Goal: Task Accomplishment & Management: Use online tool/utility

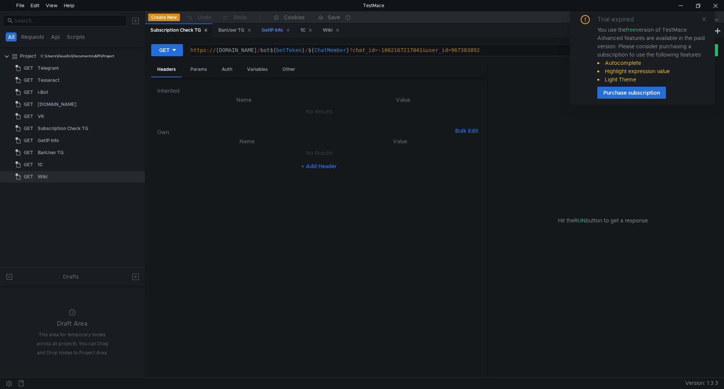
click at [271, 31] on div "GetIP Info" at bounding box center [276, 30] width 28 height 8
click at [311, 31] on div "1С" at bounding box center [306, 30] width 12 height 8
click at [330, 30] on div "Wiki" at bounding box center [331, 30] width 17 height 8
click at [171, 32] on div "Subscription Check TG" at bounding box center [178, 30] width 57 height 8
click at [703, 22] on span at bounding box center [703, 19] width 5 height 7
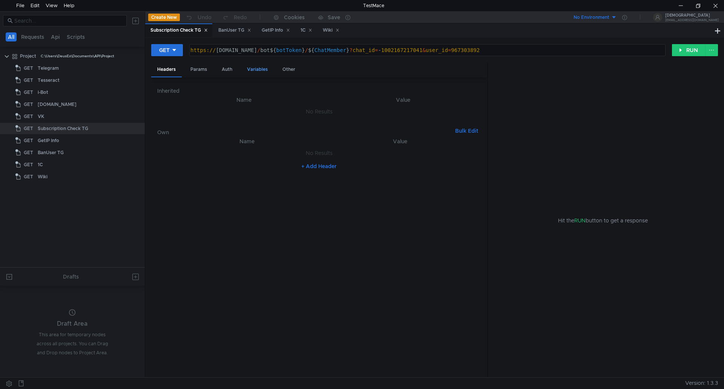
click at [252, 70] on div "Variables" at bounding box center [257, 70] width 33 height 14
click at [198, 68] on div "Params" at bounding box center [198, 70] width 29 height 14
click at [377, 124] on div "967303892" at bounding box center [401, 128] width 143 height 11
drag, startPoint x: 387, startPoint y: 128, endPoint x: 218, endPoint y: 148, distance: 170.4
click at [218, 148] on div "Name Value chat_id הההההההההההההההההההההההההההההההההההההההההההההההההההההההההההה…" at bounding box center [319, 120] width 324 height 57
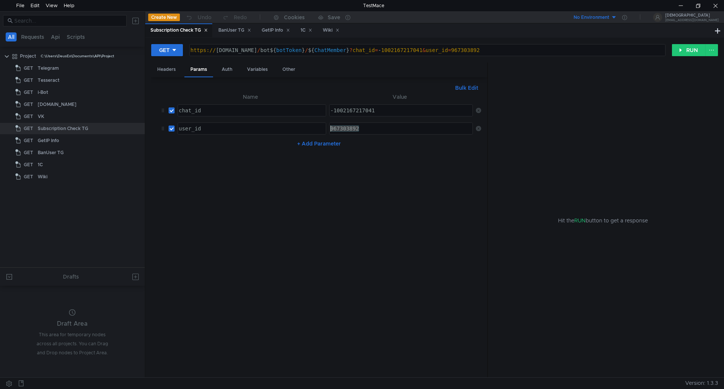
paste textarea "1600094401"
type textarea "1600094401"
click at [681, 49] on button "RUN" at bounding box center [689, 50] width 34 height 12
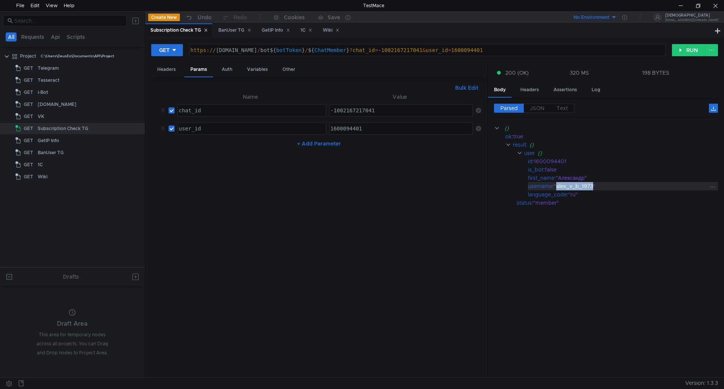
drag, startPoint x: 558, startPoint y: 189, endPoint x: 594, endPoint y: 189, distance: 36.2
click at [594, 189] on div ""alex_v_b_1973"" at bounding box center [631, 186] width 155 height 8
copy div "alex_v_b_1973"
click at [680, 7] on div at bounding box center [680, 5] width 17 height 11
click at [713, 8] on div at bounding box center [715, 5] width 17 height 11
